Goal: Information Seeking & Learning: Learn about a topic

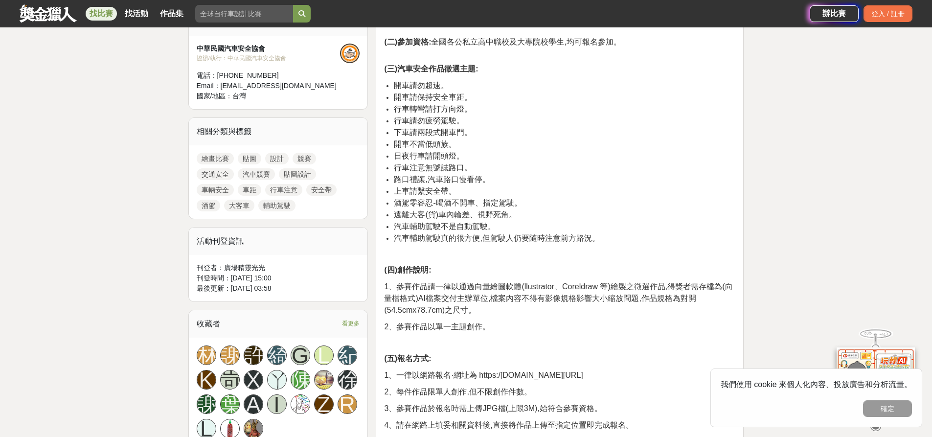
scroll to position [342, 0]
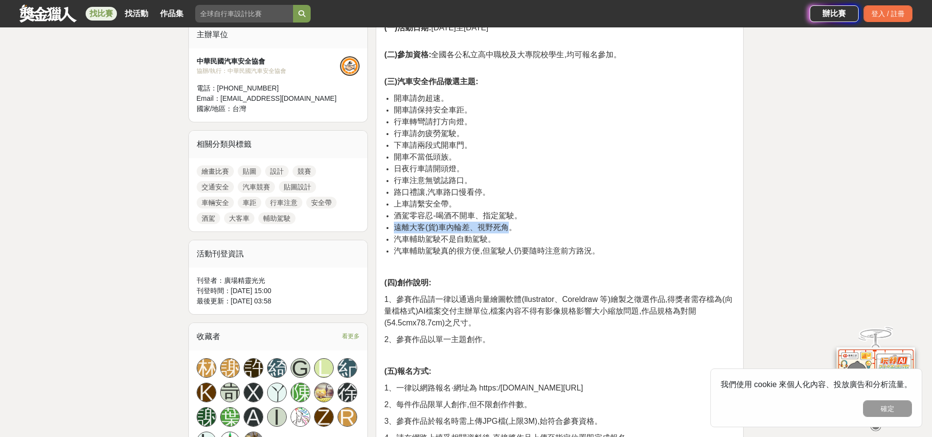
drag, startPoint x: 396, startPoint y: 227, endPoint x: 513, endPoint y: 230, distance: 116.5
click at [513, 230] on span "遠離大客(貨)車內輪差、視野死角。" at bounding box center [455, 227] width 123 height 8
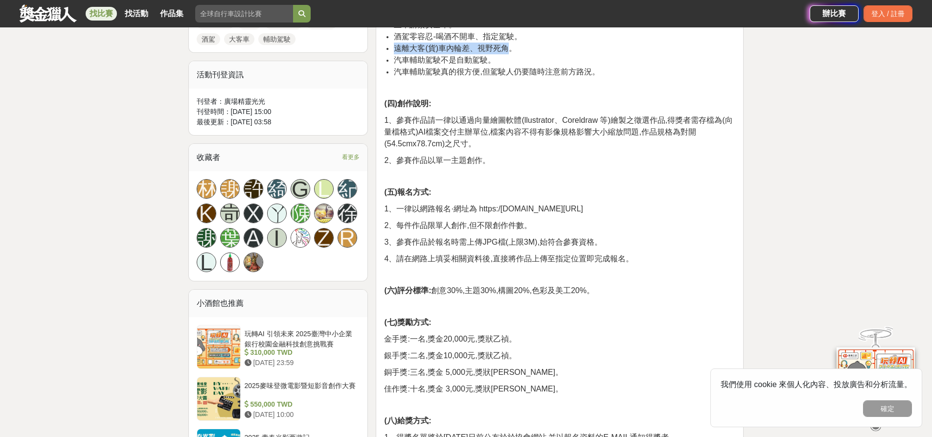
scroll to position [538, 0]
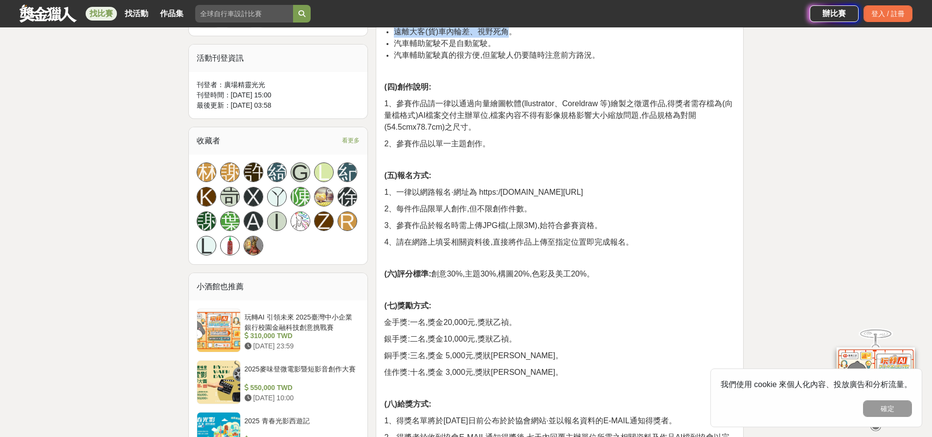
drag, startPoint x: 477, startPoint y: 189, endPoint x: 636, endPoint y: 187, distance: 159.0
click at [636, 187] on p "1、一律以網路報名·網址為 https:/[DOMAIN_NAME][URL]" at bounding box center [559, 192] width 351 height 12
copy span "https:/[DOMAIN_NAME][URL]"
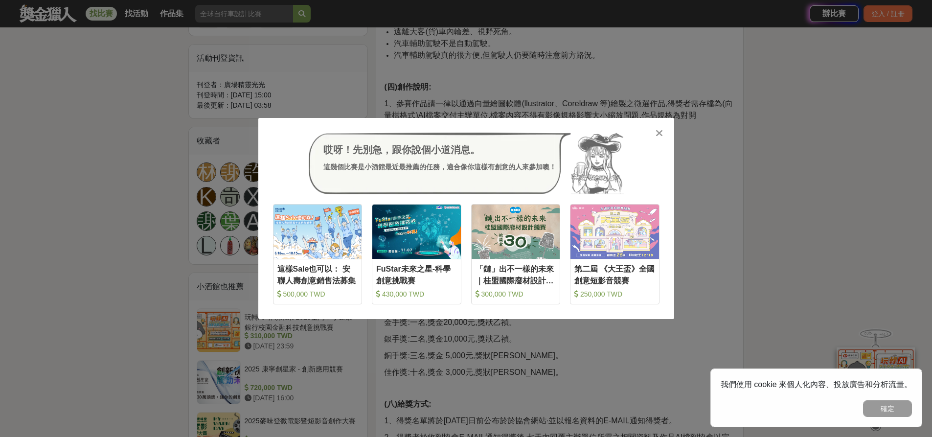
click at [655, 132] on icon at bounding box center [658, 133] width 7 height 10
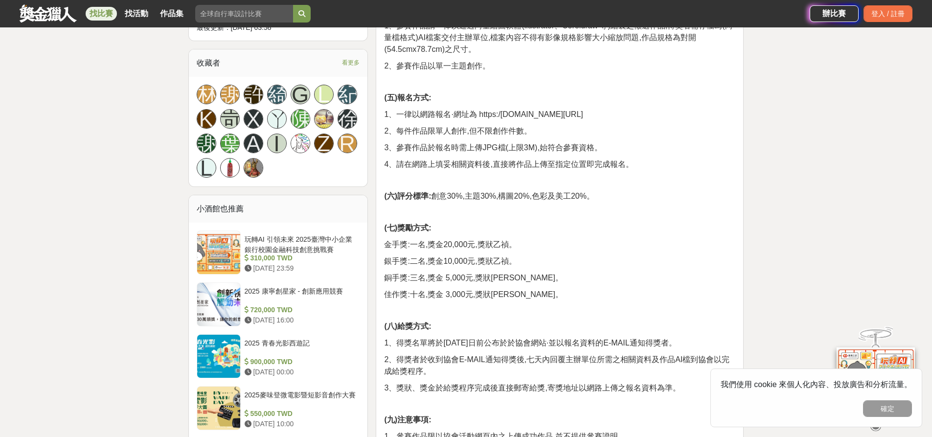
scroll to position [636, 0]
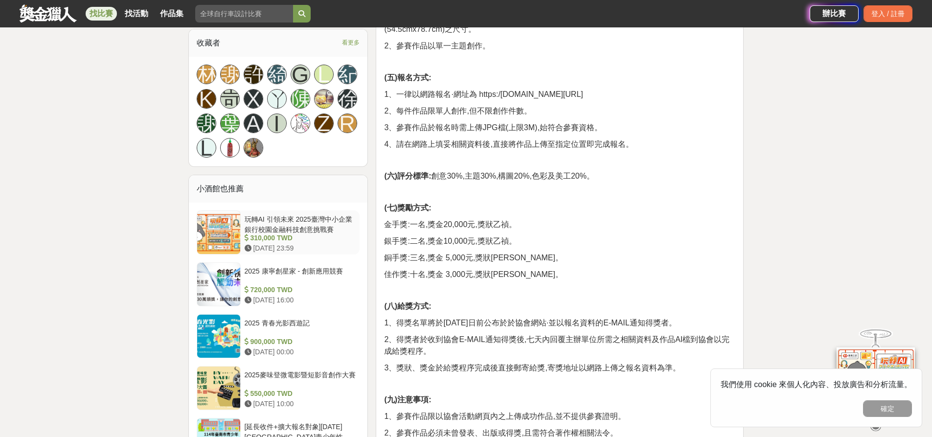
click at [222, 237] on div at bounding box center [218, 232] width 43 height 43
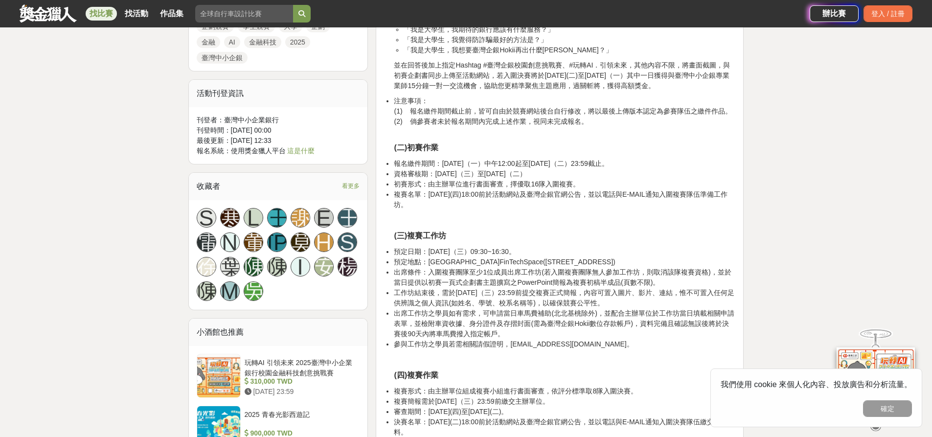
scroll to position [880, 0]
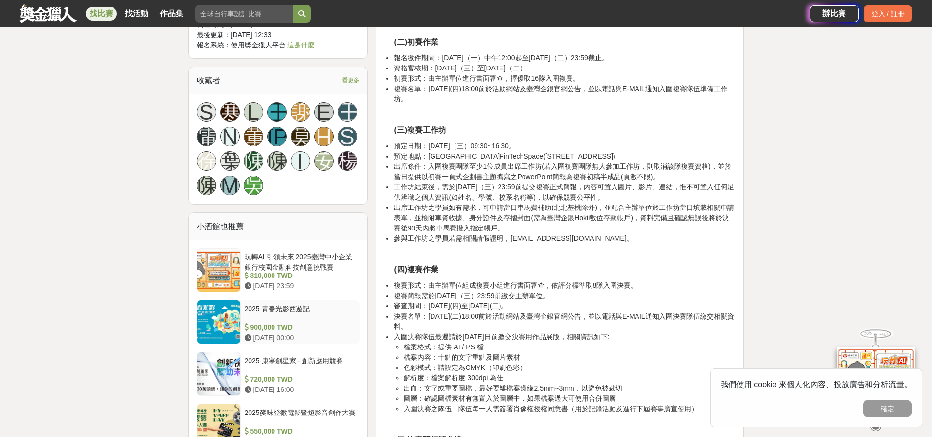
click at [211, 318] on div at bounding box center [218, 321] width 43 height 43
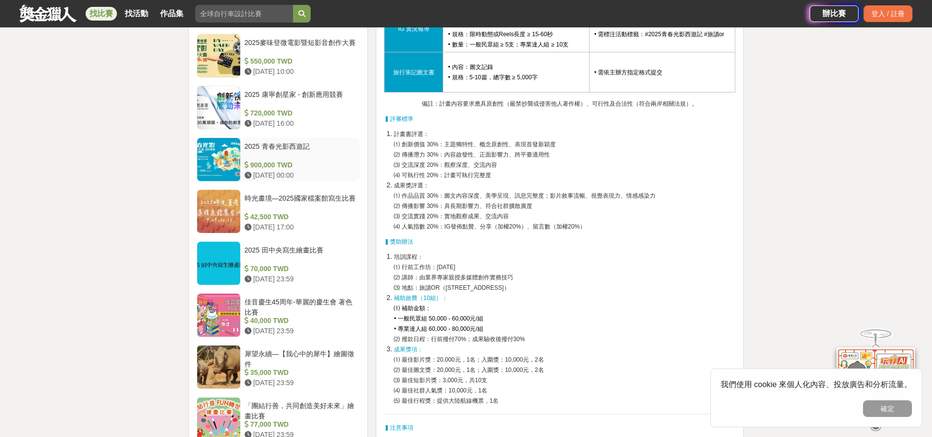
scroll to position [876, 0]
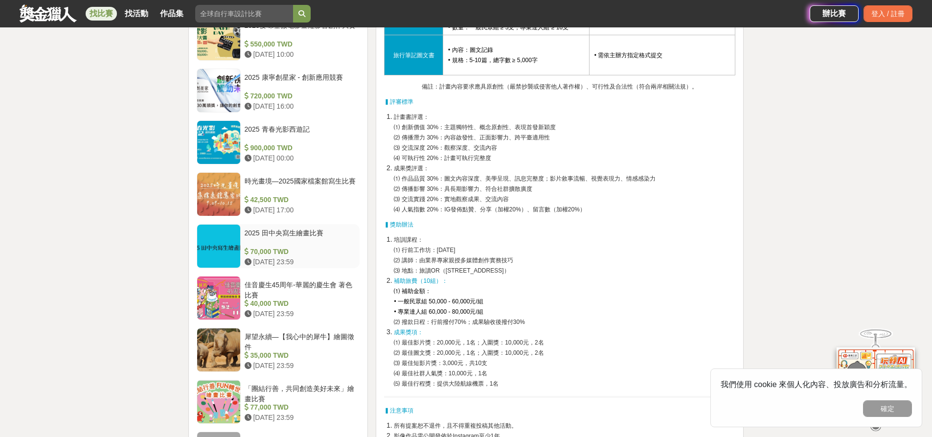
click at [286, 237] on div "2025 田中央寫生繪畫比賽" at bounding box center [301, 237] width 112 height 19
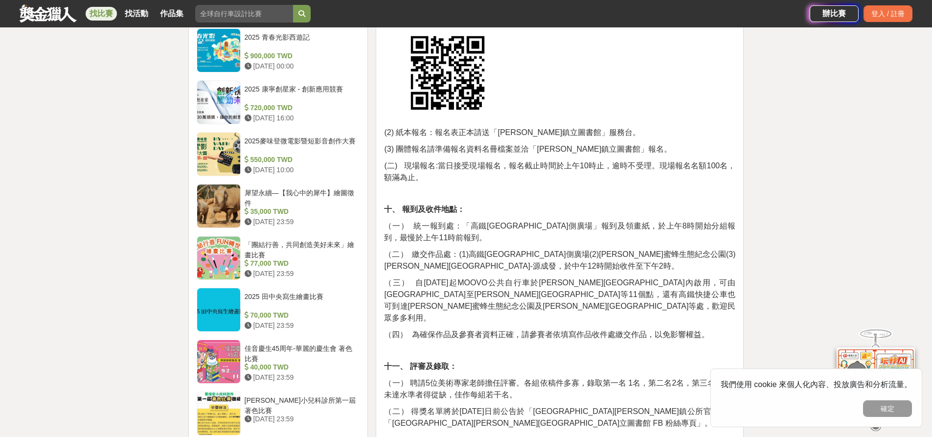
scroll to position [875, 0]
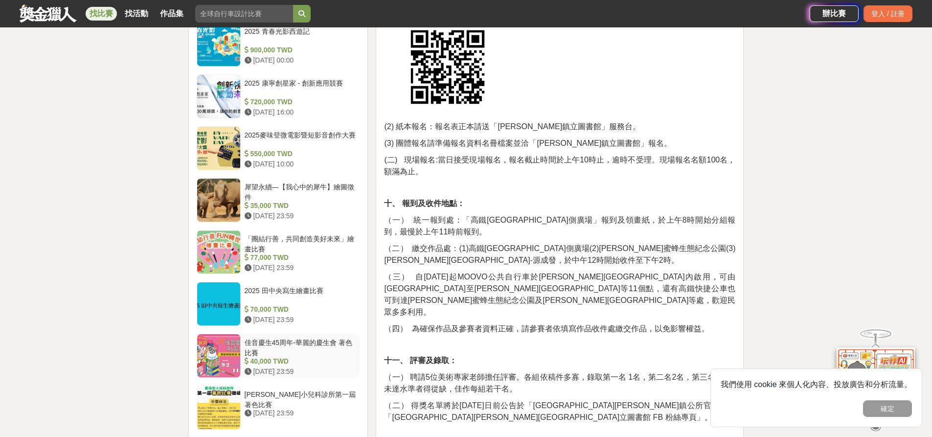
click at [301, 337] on div "佳音慶生45周年-華麗的慶生會 著色比賽" at bounding box center [301, 346] width 112 height 19
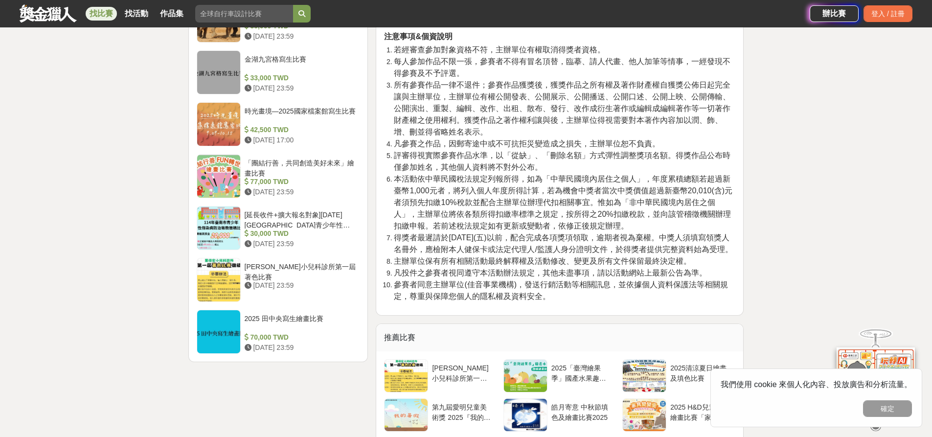
scroll to position [1021, 0]
